Goal: Task Accomplishment & Management: Complete application form

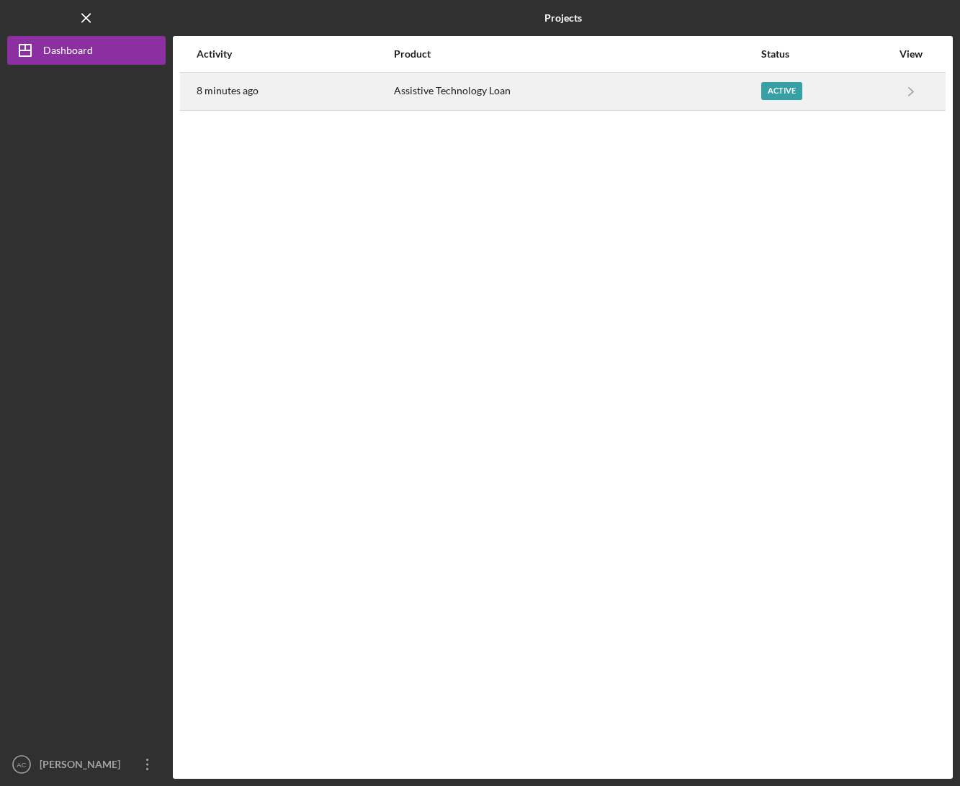
click at [258, 94] on div "8 minutes ago" at bounding box center [295, 91] width 196 height 36
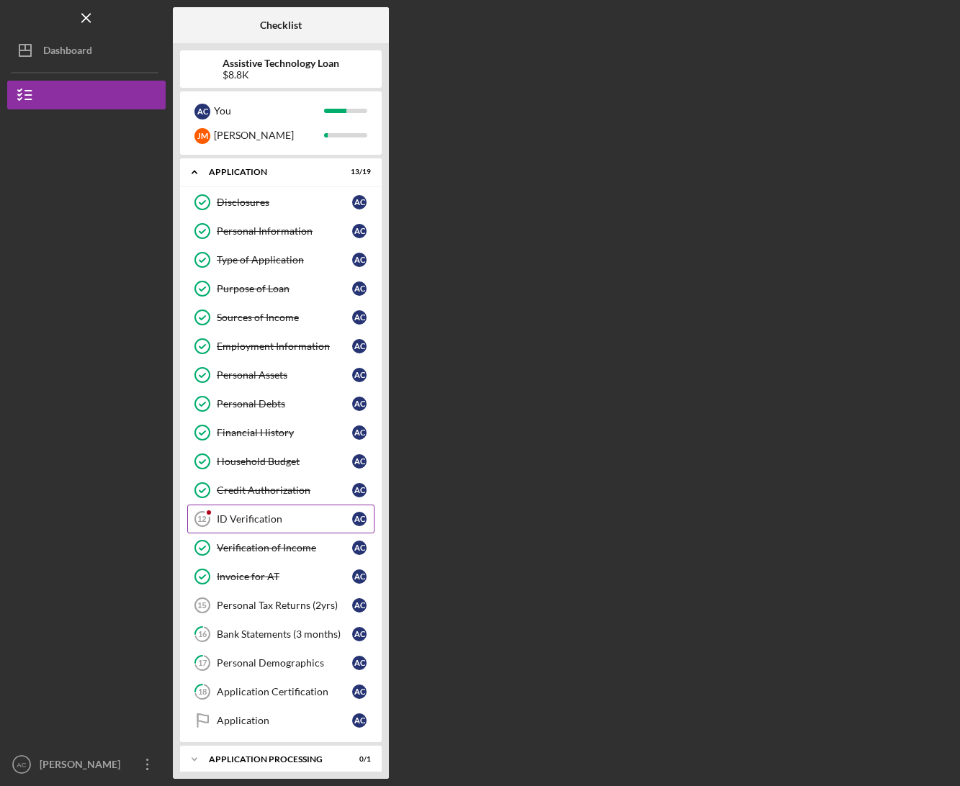
click at [261, 524] on div "ID Verification" at bounding box center [284, 519] width 135 height 12
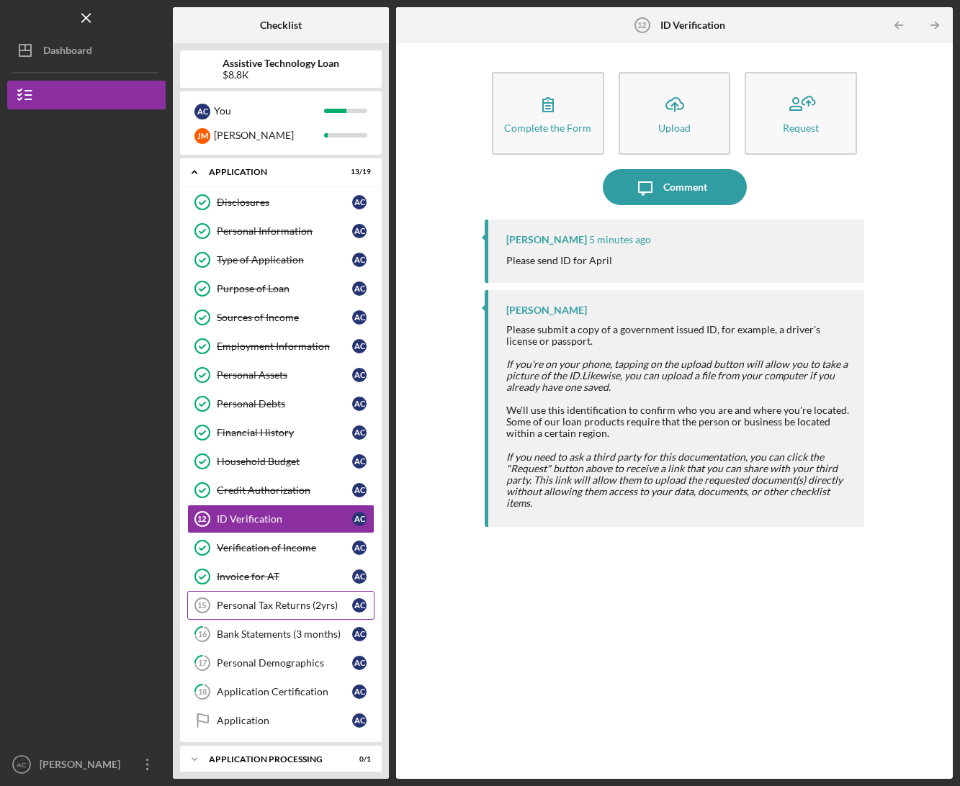
click at [288, 611] on div "Personal Tax Returns (2yrs)" at bounding box center [284, 606] width 135 height 12
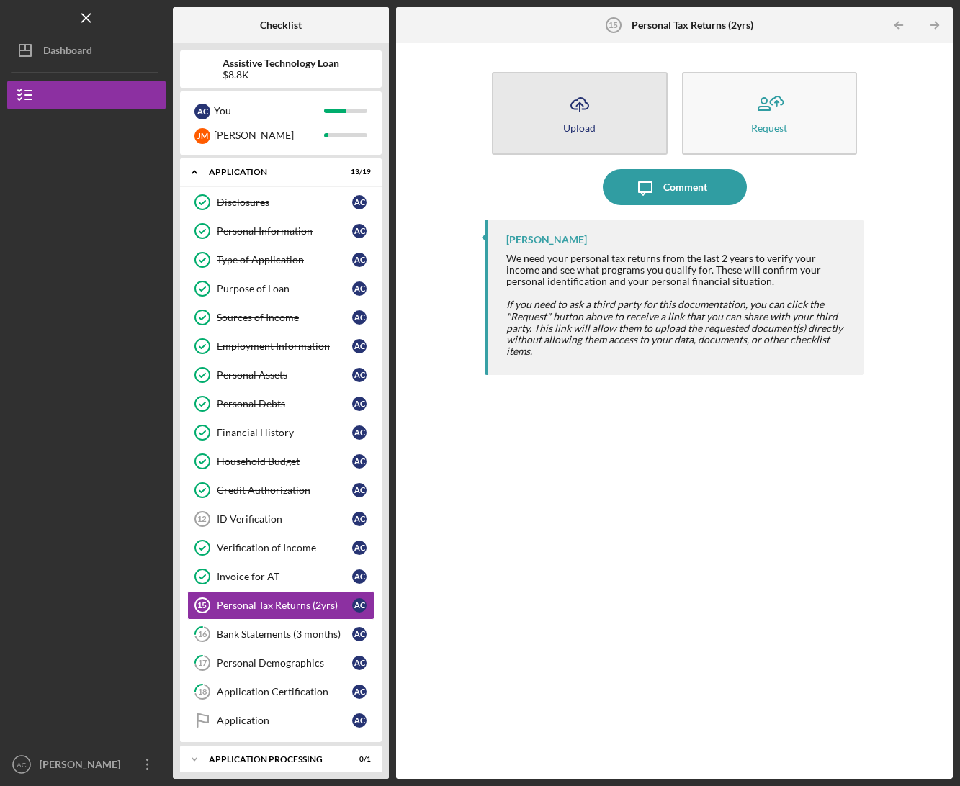
click at [593, 113] on icon "Icon/Upload" at bounding box center [580, 104] width 36 height 36
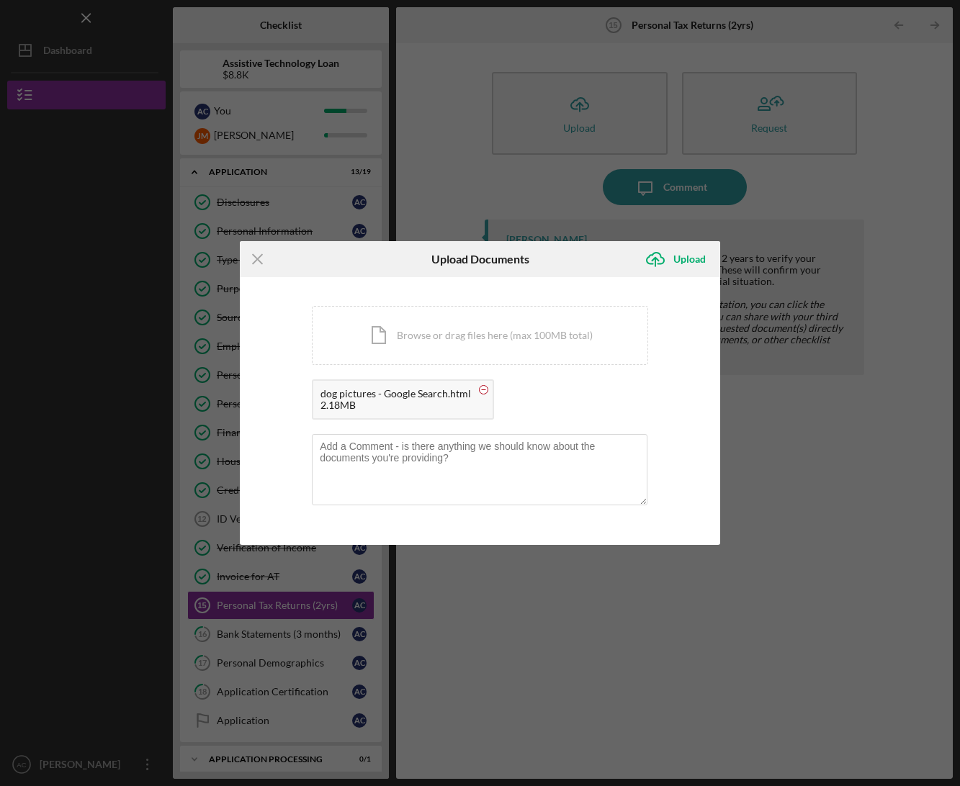
click at [480, 389] on circle at bounding box center [484, 390] width 9 height 9
click at [685, 256] on div "Upload" at bounding box center [689, 259] width 32 height 29
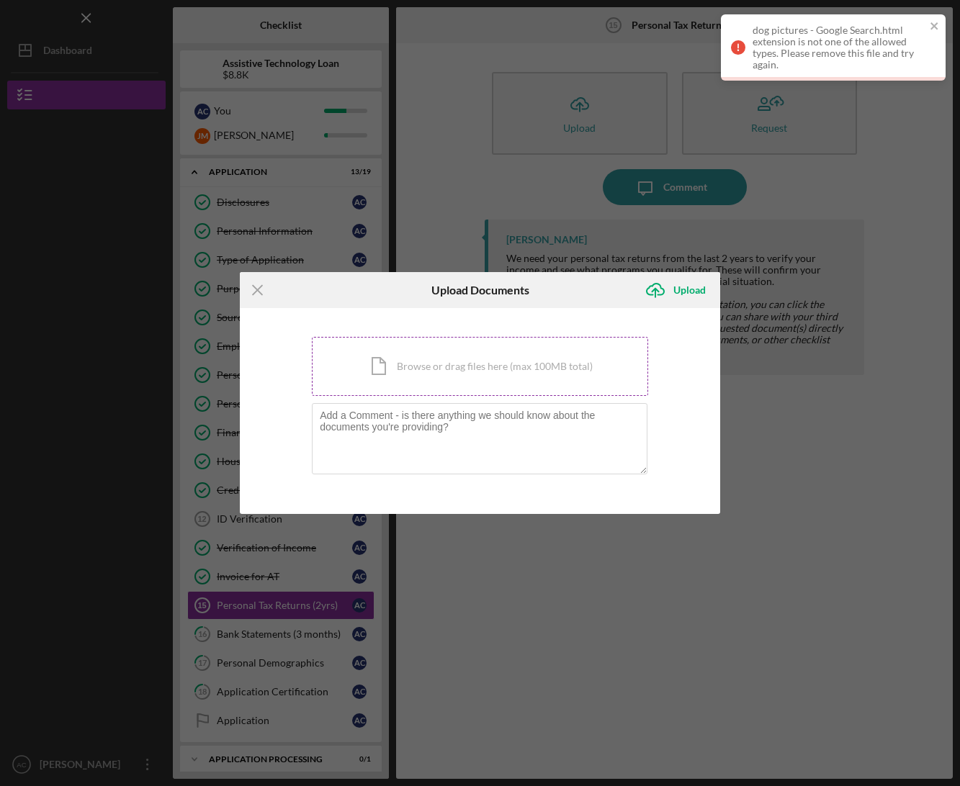
click at [511, 362] on div "Icon/Document Browse or drag files here (max 100MB total) Tap to choose files o…" at bounding box center [480, 366] width 336 height 59
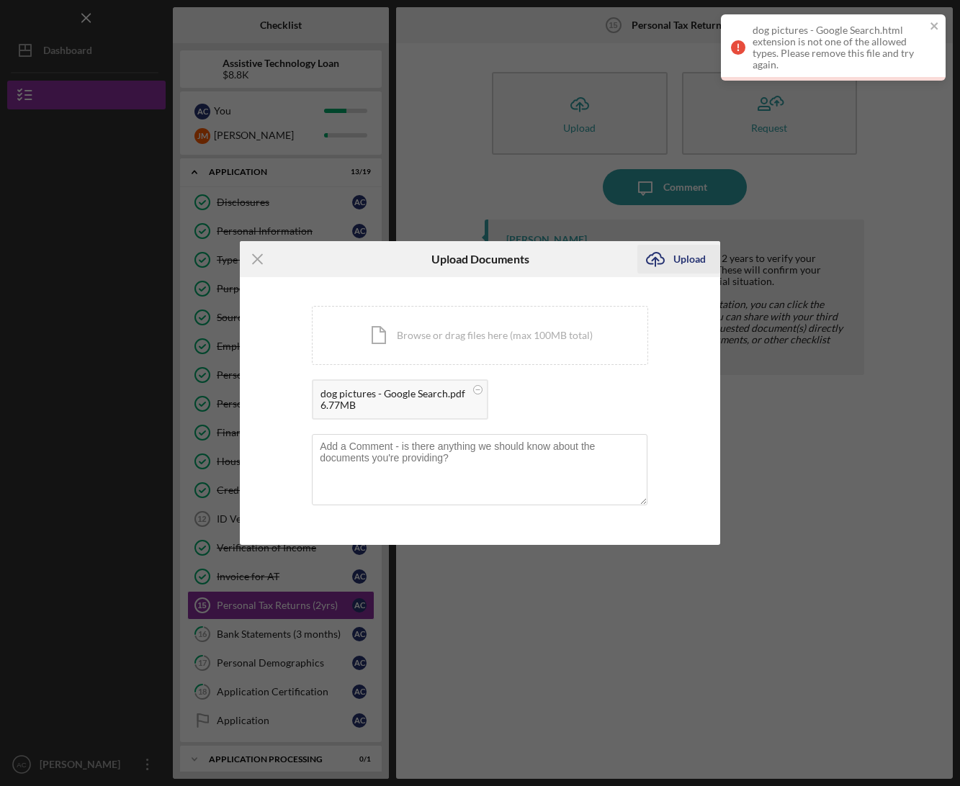
click at [696, 262] on div "Upload" at bounding box center [689, 259] width 32 height 29
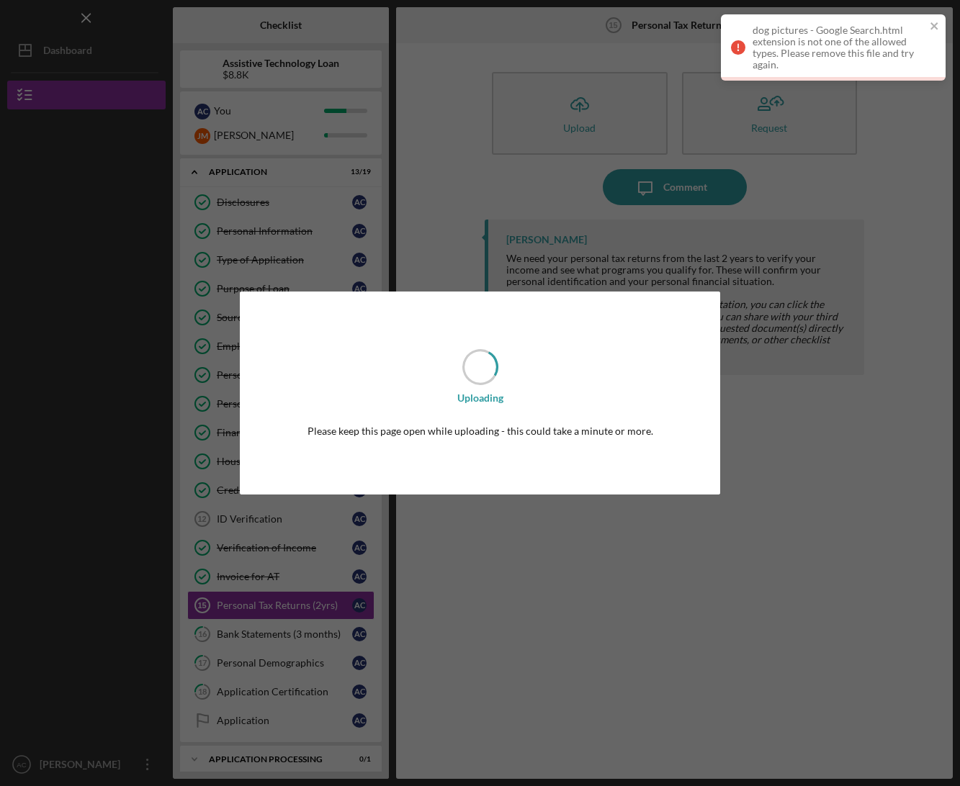
click at [935, 36] on div "dog pictures - Google Search.html extension is not one of the allowed types. Pl…" at bounding box center [833, 47] width 225 height 66
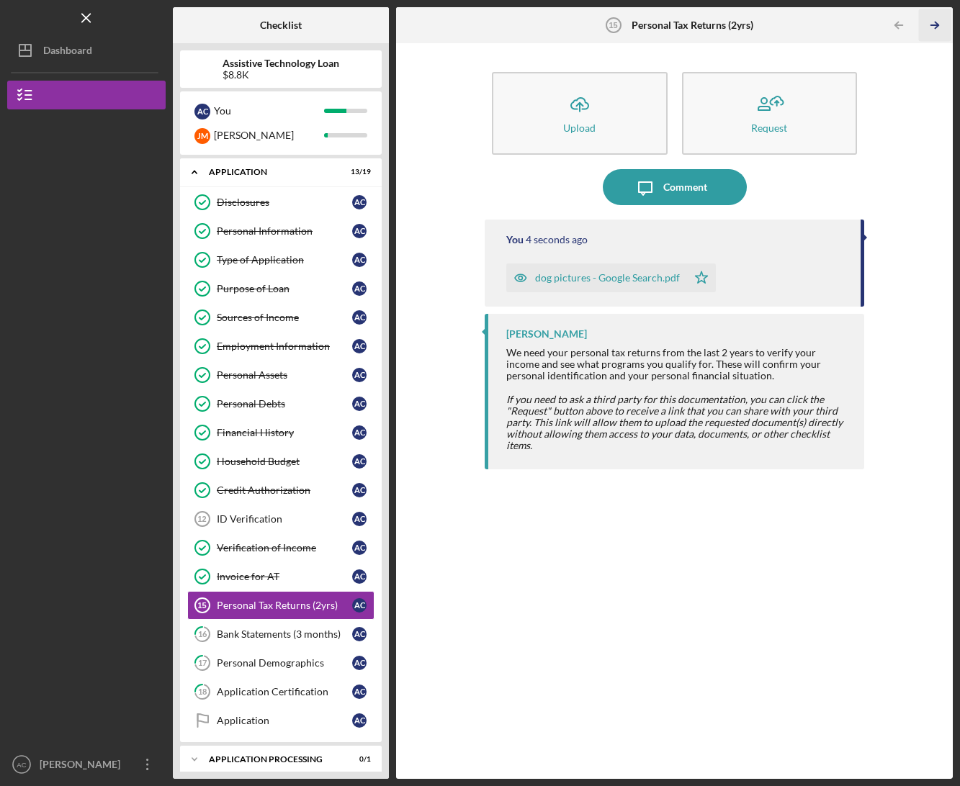
click at [934, 24] on icon "Icon/Table Pagination Arrow" at bounding box center [935, 25] width 32 height 32
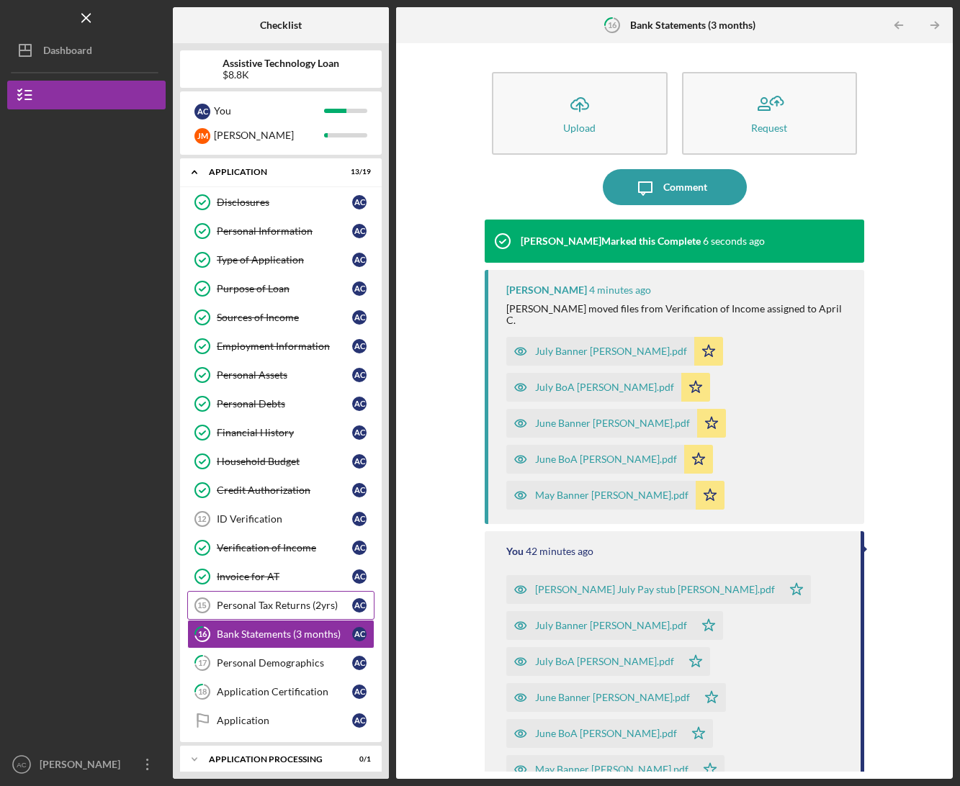
click at [277, 602] on div "Personal Tax Returns (2yrs)" at bounding box center [284, 606] width 135 height 12
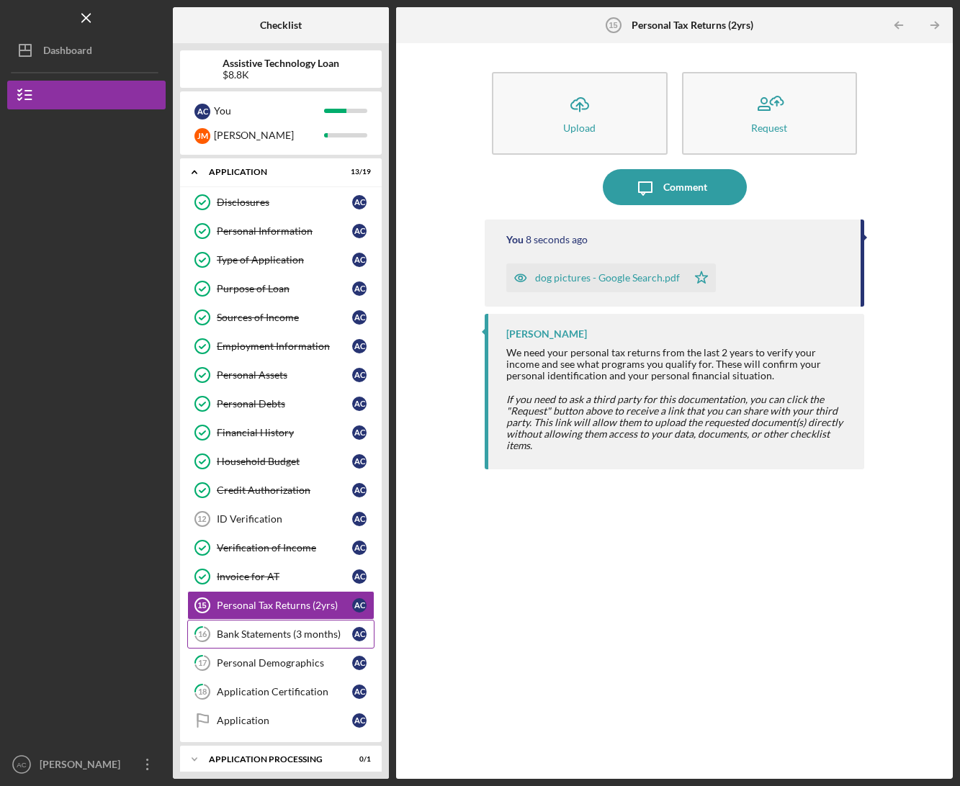
click at [254, 634] on div "Bank Statements (3 months)" at bounding box center [284, 635] width 135 height 12
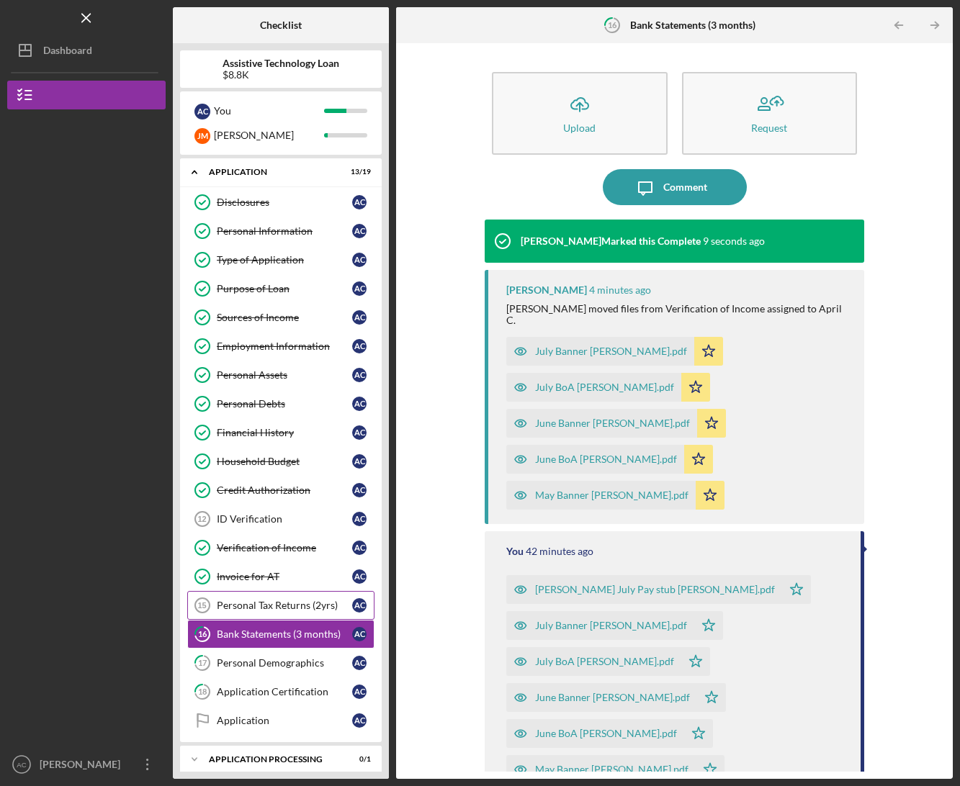
click at [257, 604] on div "Personal Tax Returns (2yrs)" at bounding box center [284, 606] width 135 height 12
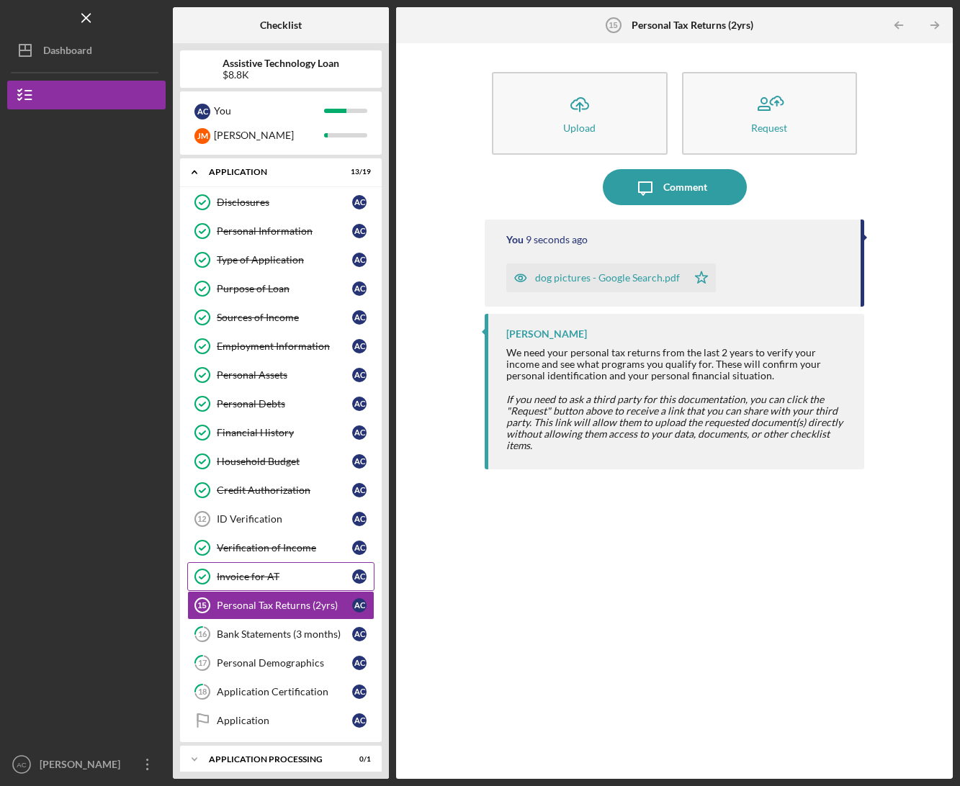
click at [247, 572] on div "Invoice for AT" at bounding box center [284, 577] width 135 height 12
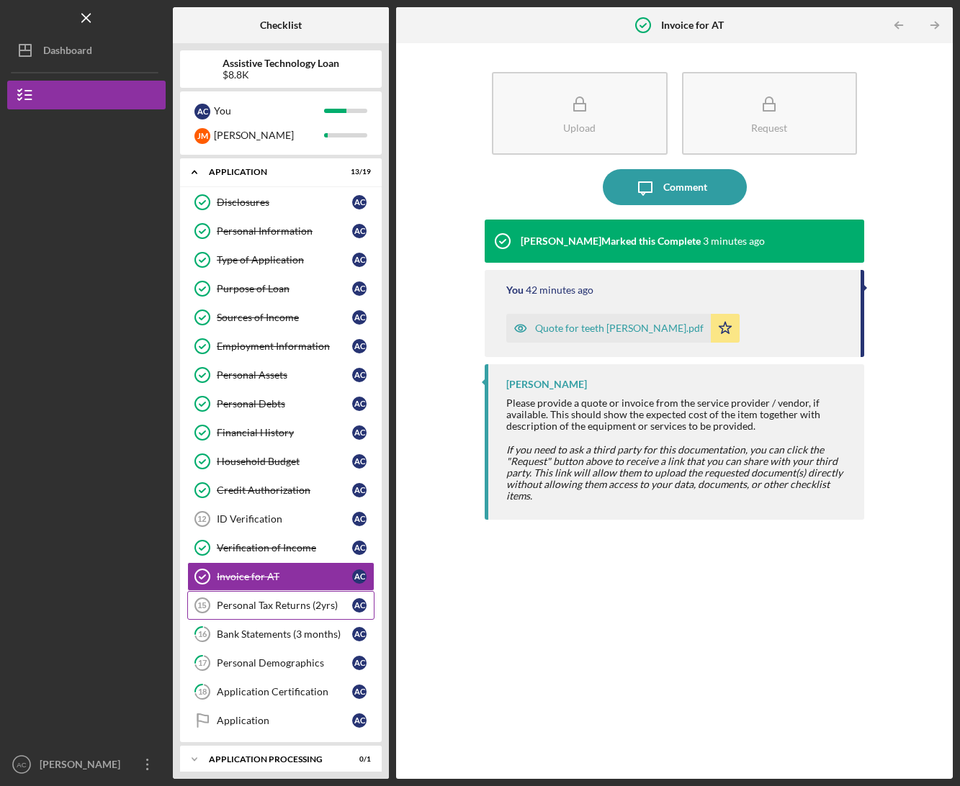
click at [257, 600] on div "Personal Tax Returns (2yrs)" at bounding box center [284, 606] width 135 height 12
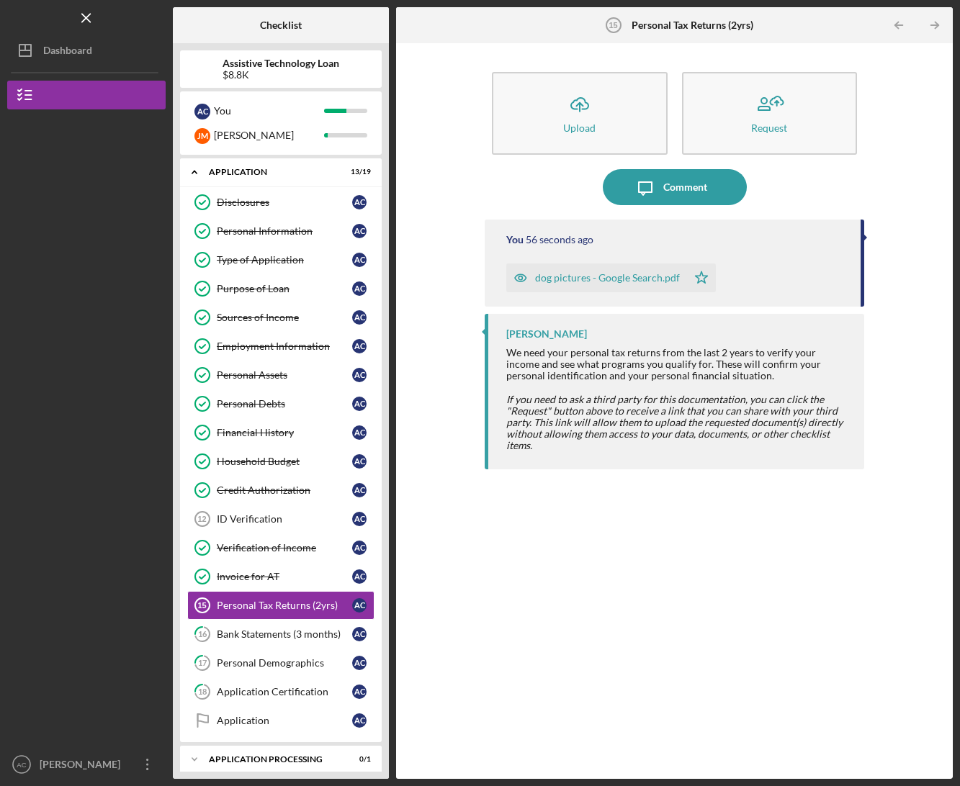
click at [594, 279] on div "dog pictures - Google Search.pdf" at bounding box center [607, 278] width 145 height 12
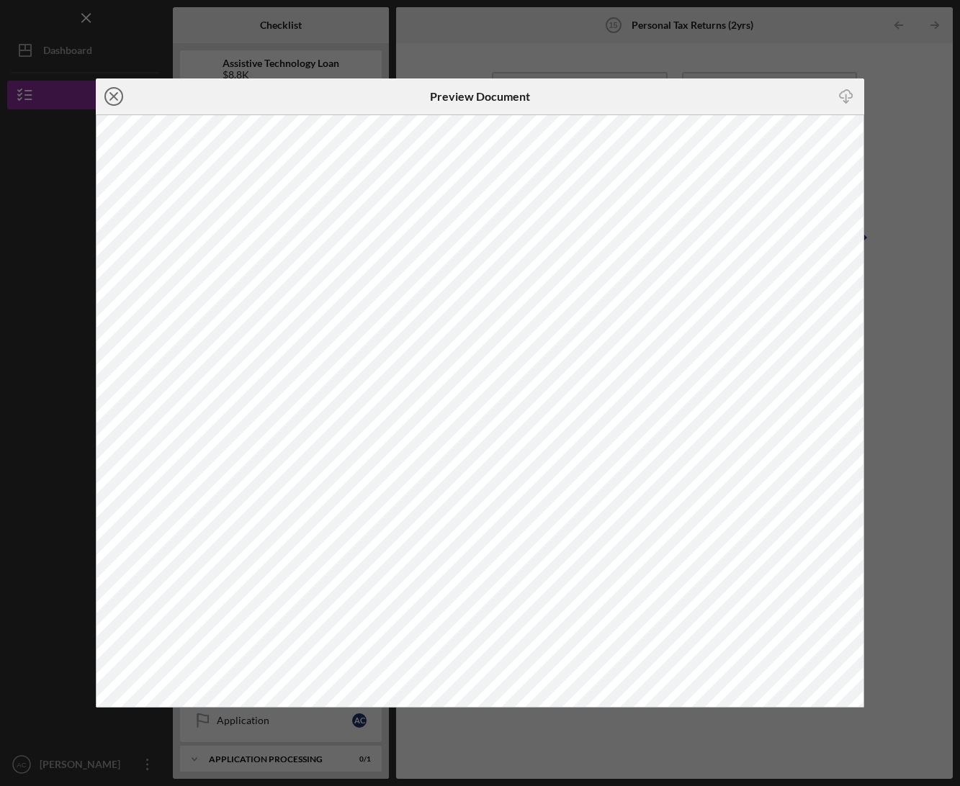
click at [109, 96] on icon "Icon/Close" at bounding box center [114, 96] width 36 height 36
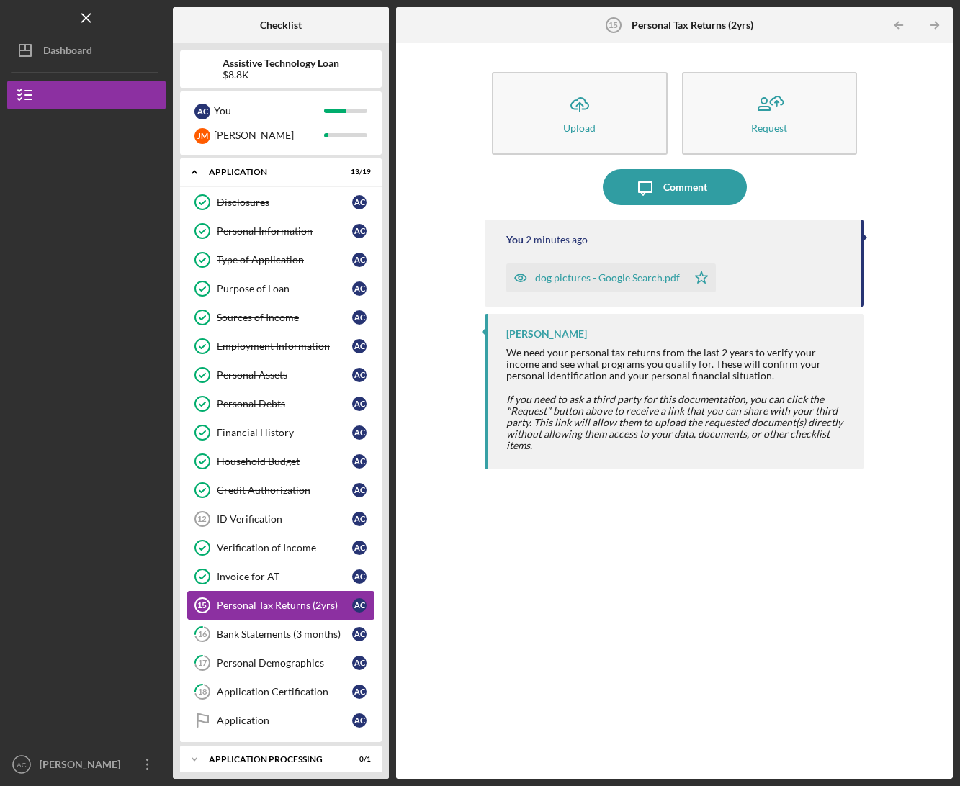
click at [260, 609] on div "Personal Tax Returns (2yrs)" at bounding box center [284, 606] width 135 height 12
click at [691, 173] on div "Comment" at bounding box center [685, 187] width 44 height 36
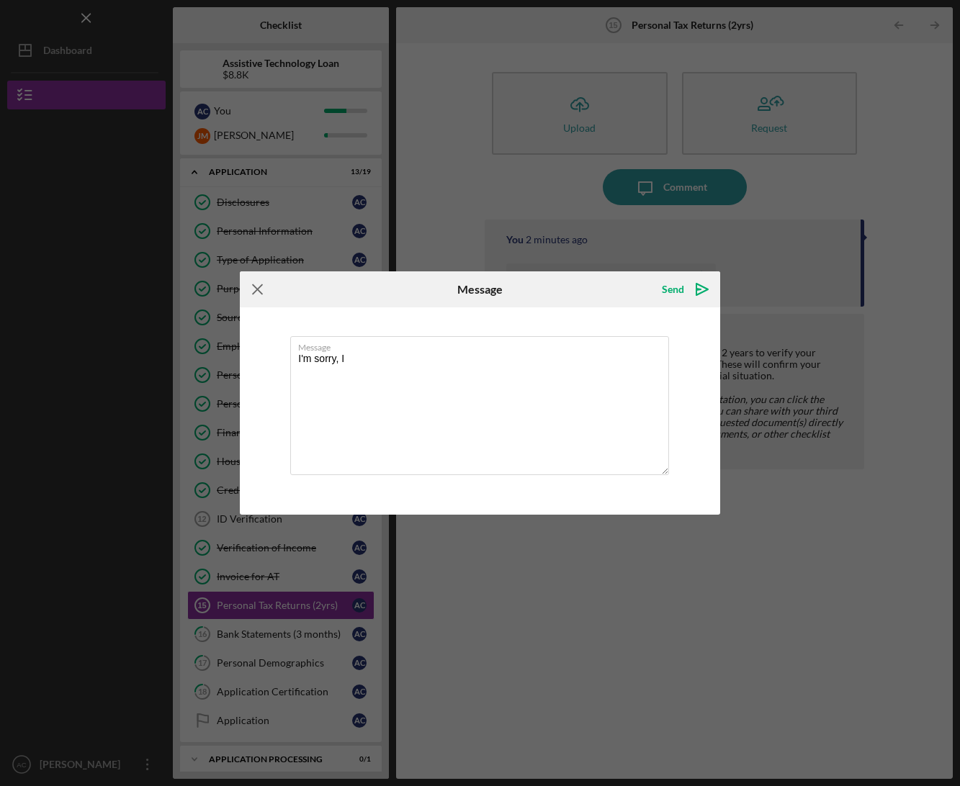
type textarea "I'm sorry, I"
click at [252, 291] on icon "Icon/Menu Close" at bounding box center [258, 289] width 36 height 36
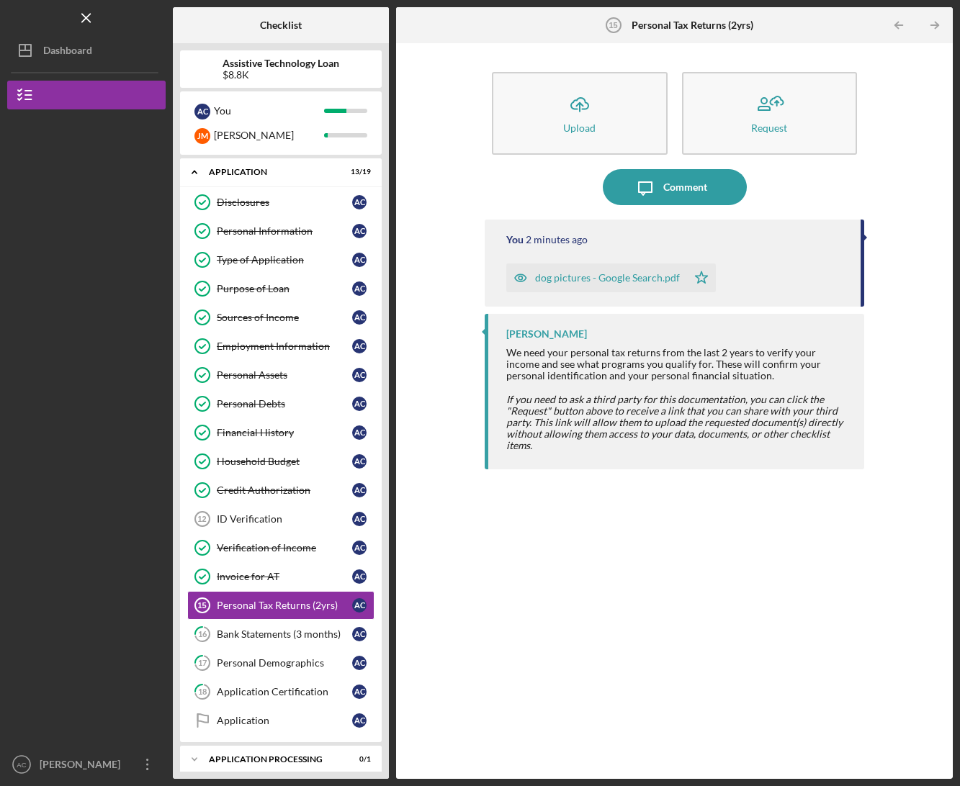
click at [546, 200] on div "Icon/Message Comment" at bounding box center [674, 187] width 379 height 36
click at [266, 572] on div "Invoice for AT" at bounding box center [284, 577] width 135 height 12
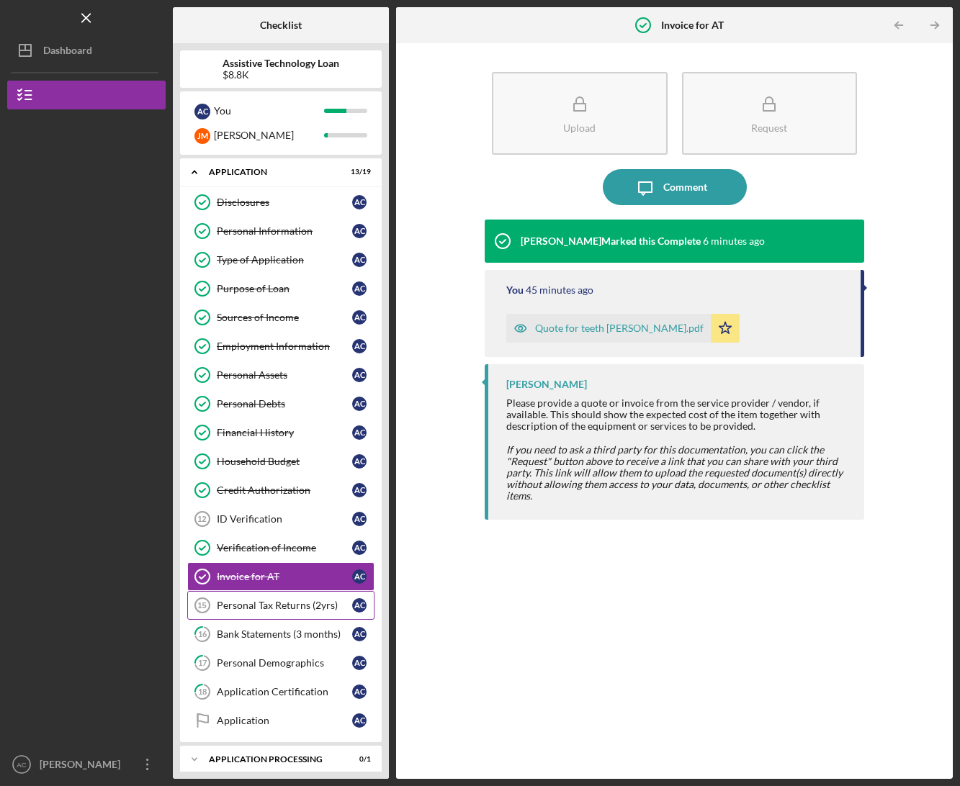
click at [249, 608] on div "Personal Tax Returns (2yrs)" at bounding box center [284, 606] width 135 height 12
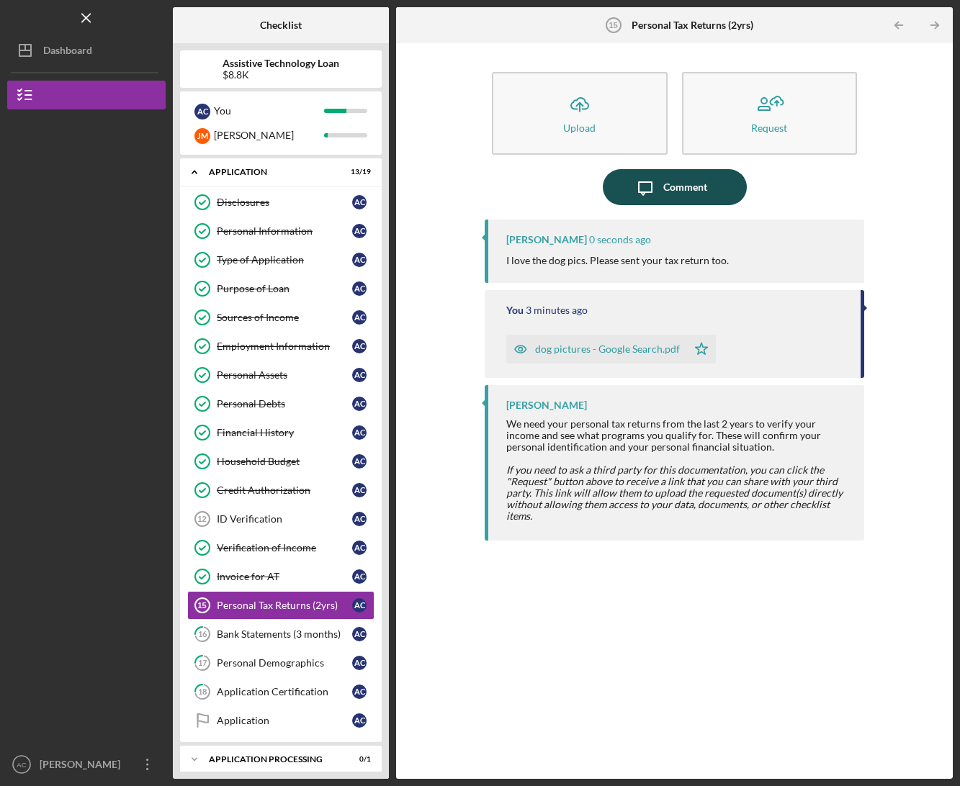
click at [679, 193] on div "Comment" at bounding box center [685, 187] width 44 height 36
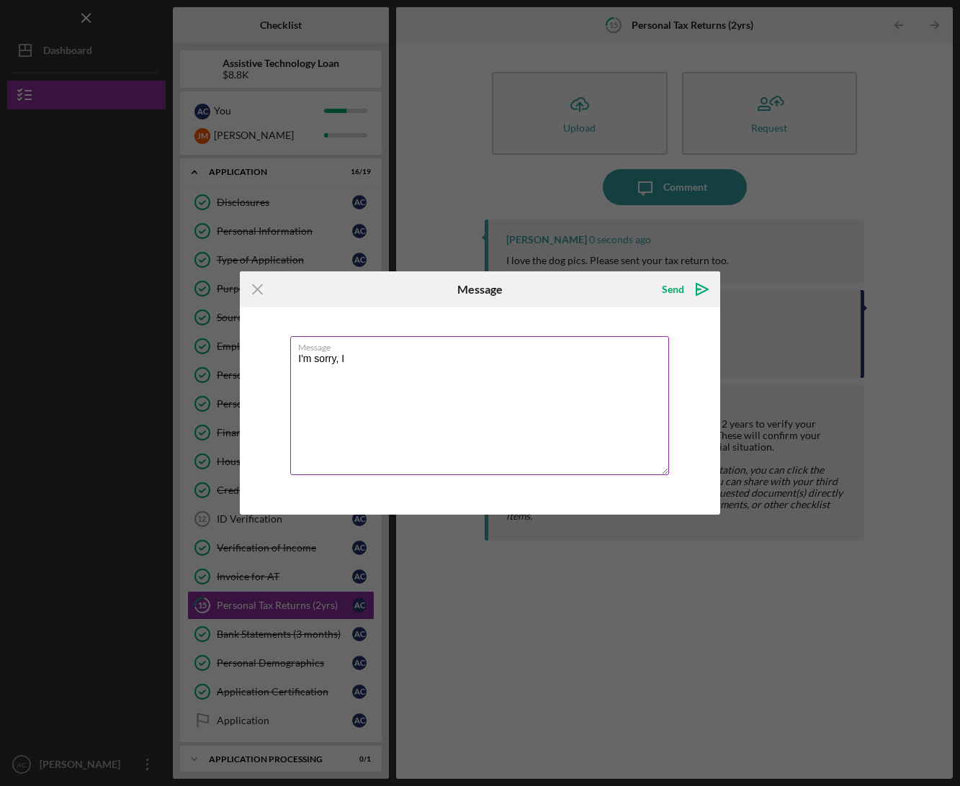
click at [488, 418] on textarea "I'm sorry, I" at bounding box center [479, 405] width 379 height 139
type textarea "s"
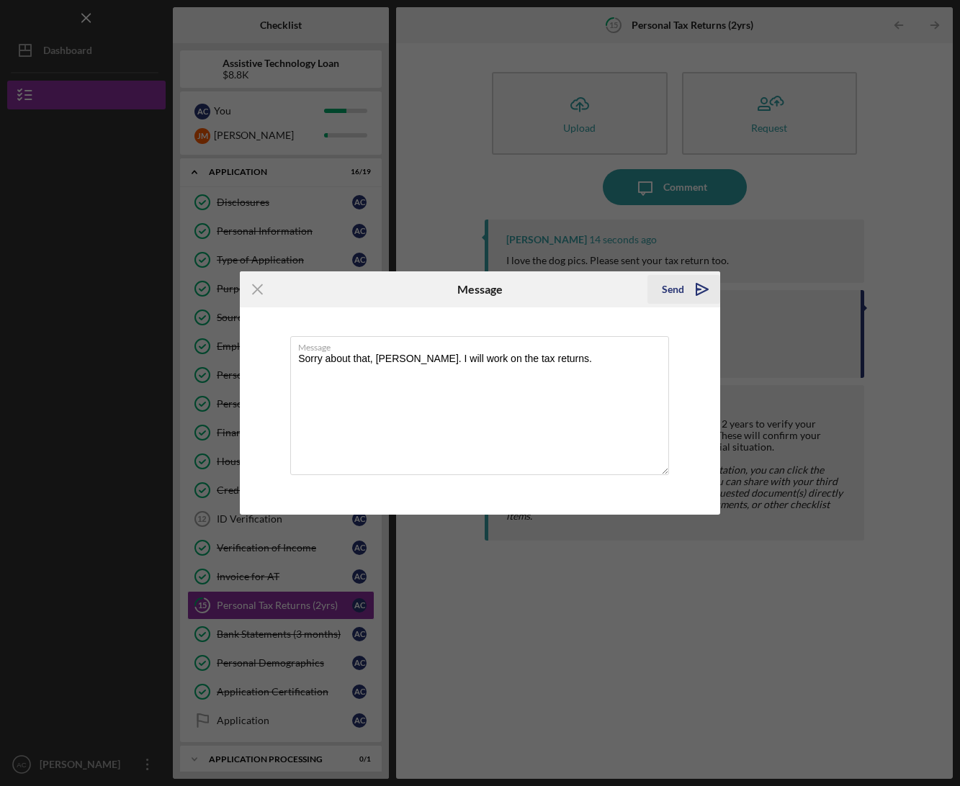
type textarea "Sorry about that, [PERSON_NAME]. I will work on the tax returns."
click at [680, 282] on div "Send" at bounding box center [673, 289] width 22 height 29
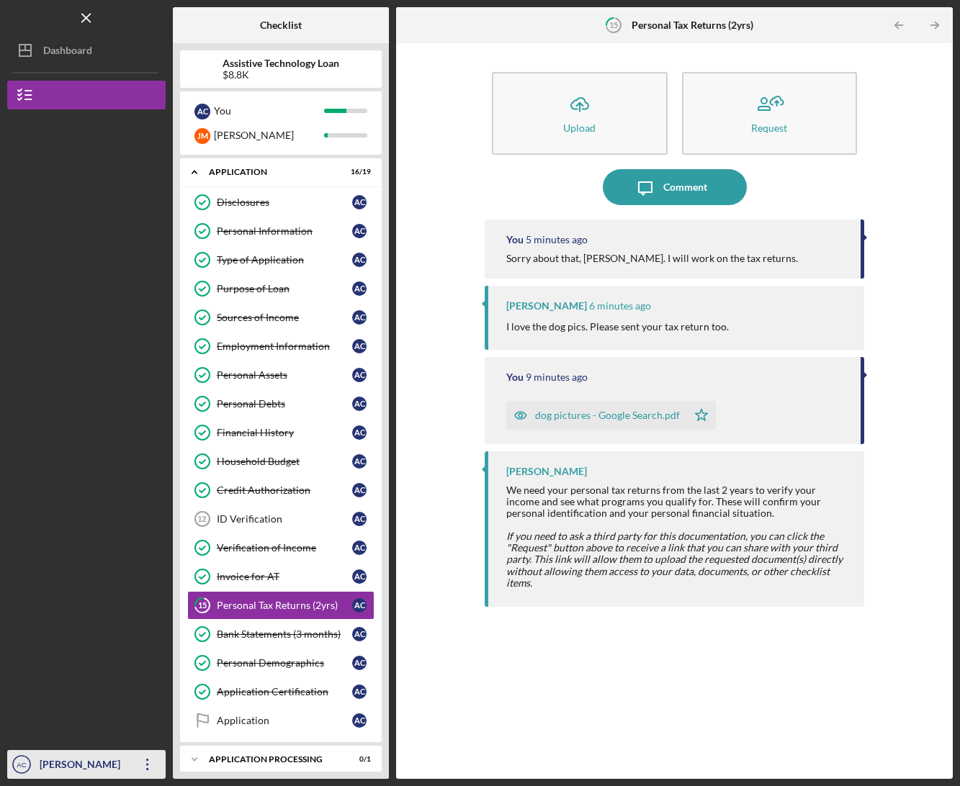
click at [9, 763] on icon "AC" at bounding box center [21, 765] width 29 height 36
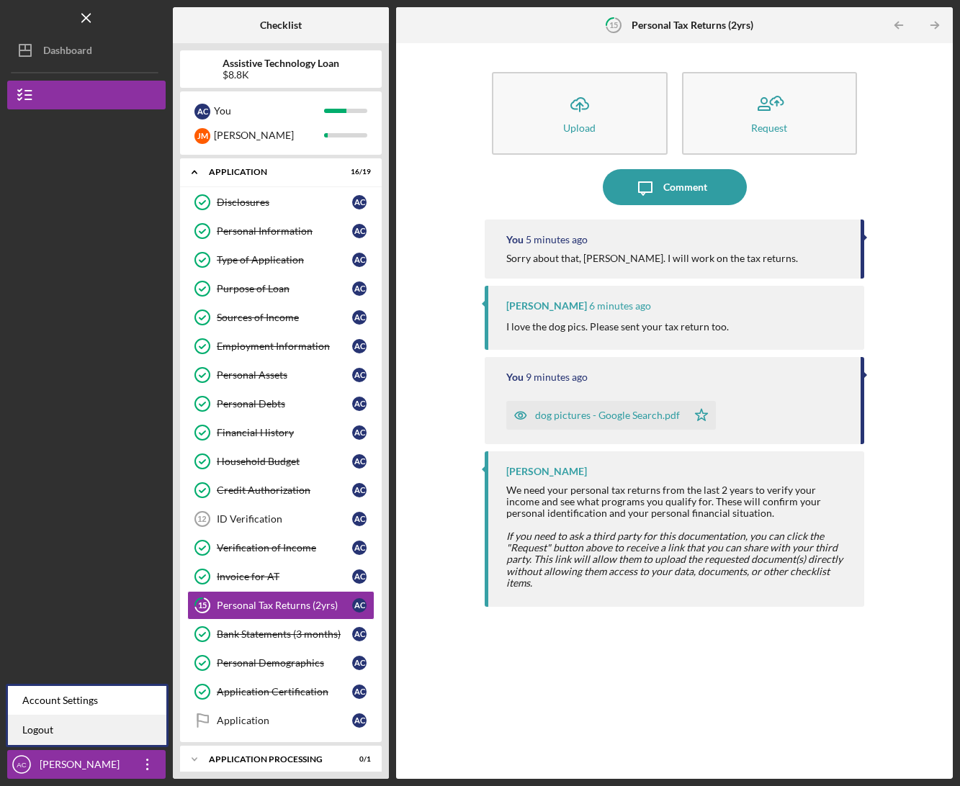
click at [54, 726] on link "Logout" at bounding box center [87, 731] width 158 height 30
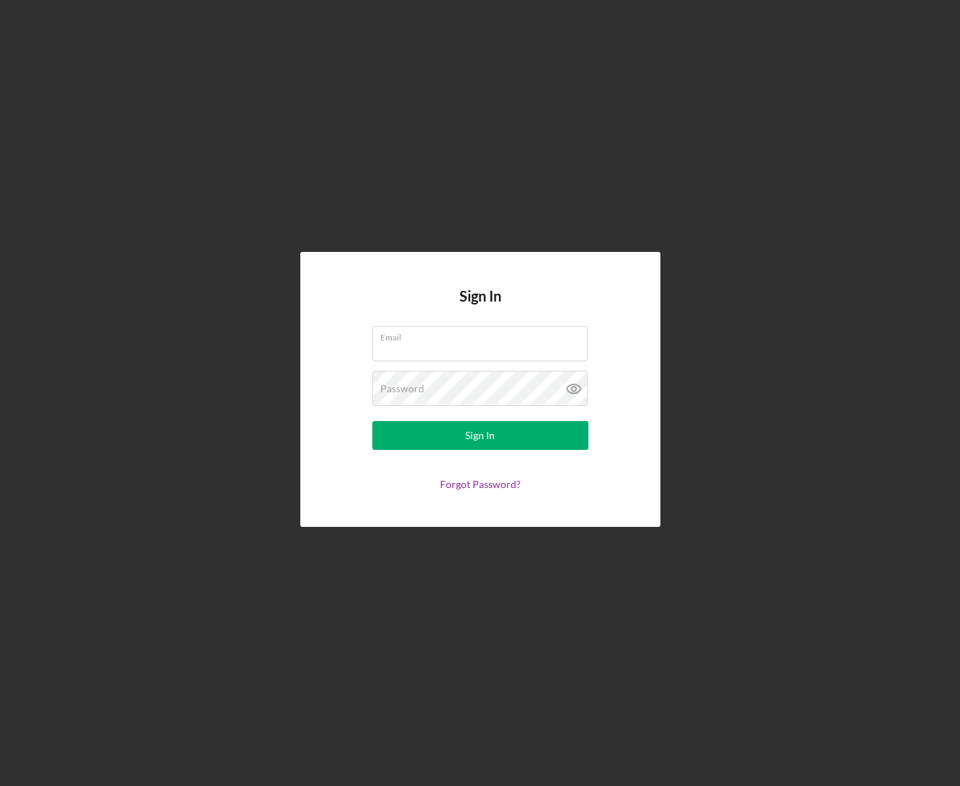
type input "[PERSON_NAME][EMAIL_ADDRESS][DOMAIN_NAME]"
